Goal: Task Accomplishment & Management: Manage account settings

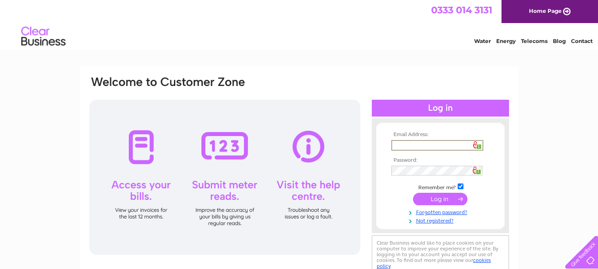
type input "wilddaisyflorist@aol.co.uk"
click at [438, 197] on input "submit" at bounding box center [440, 198] width 54 height 12
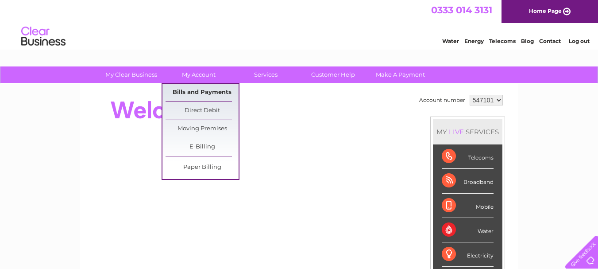
click at [198, 89] on link "Bills and Payments" at bounding box center [202, 93] width 73 height 18
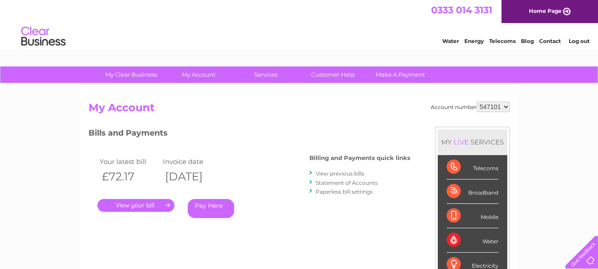
click at [146, 204] on link "." at bounding box center [135, 205] width 77 height 13
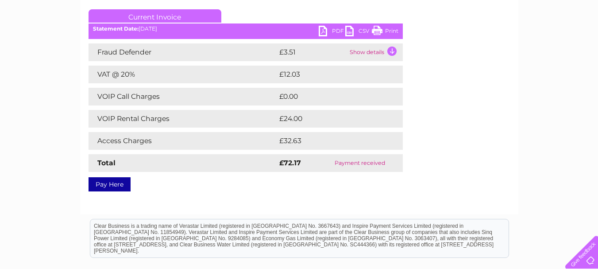
scroll to position [133, 0]
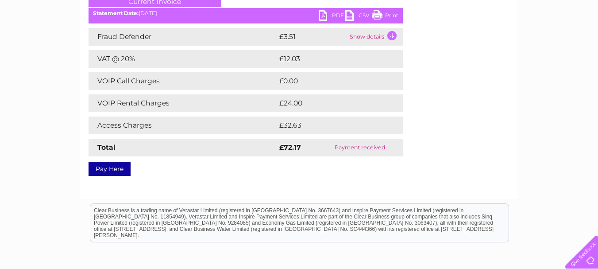
drag, startPoint x: 379, startPoint y: 17, endPoint x: 456, endPoint y: 47, distance: 82.5
click at [379, 17] on link "Print" at bounding box center [385, 16] width 27 height 13
